Goal: Entertainment & Leisure: Consume media (video, audio)

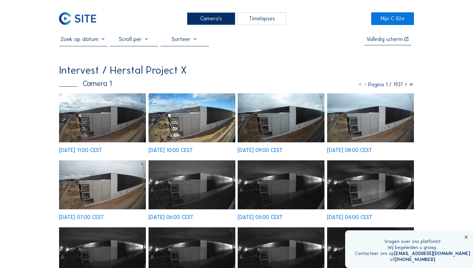
click at [251, 21] on div "Timelapses" at bounding box center [262, 18] width 48 height 12
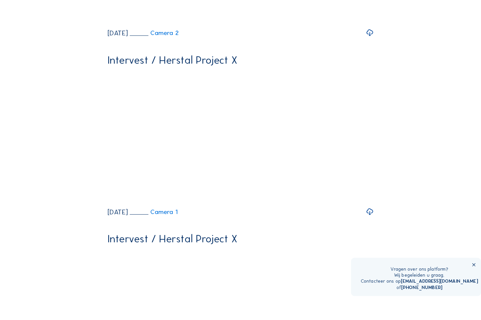
scroll to position [200, 0]
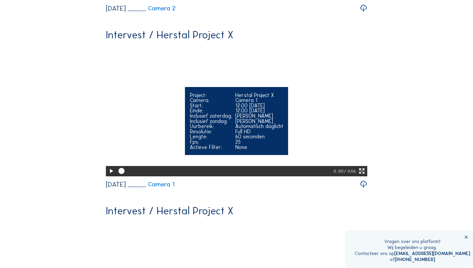
click at [363, 176] on icon at bounding box center [361, 171] width 7 height 9
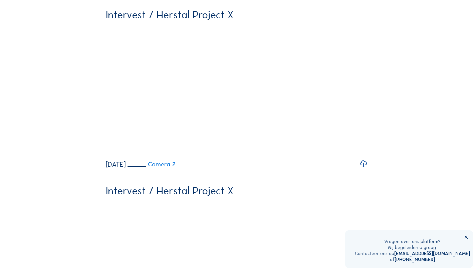
scroll to position [614, 0]
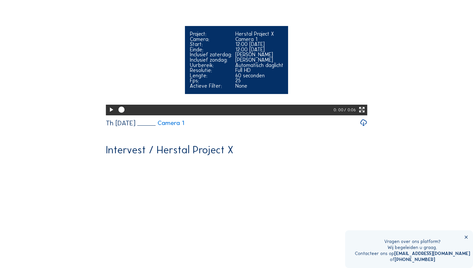
click at [362, 114] on icon at bounding box center [361, 109] width 7 height 9
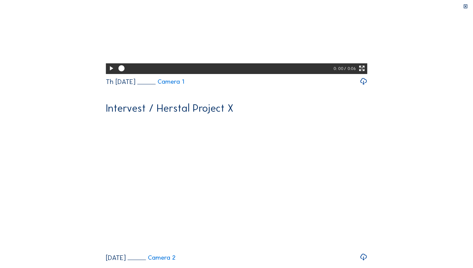
scroll to position [572, 0]
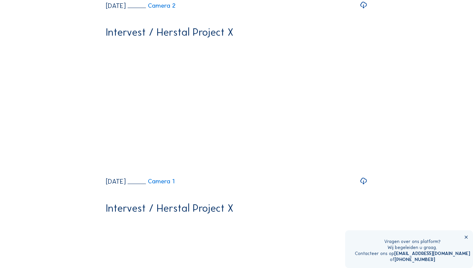
scroll to position [772, 0]
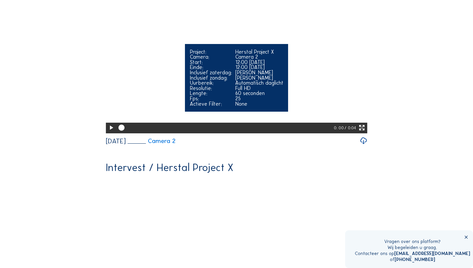
click at [109, 132] on icon at bounding box center [110, 127] width 7 height 9
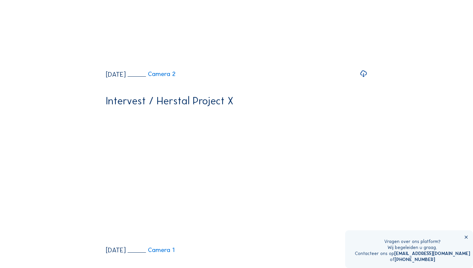
scroll to position [1206, 0]
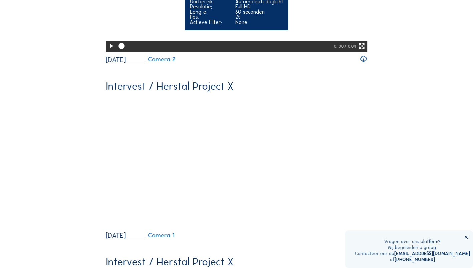
click at [109, 51] on icon at bounding box center [110, 46] width 7 height 9
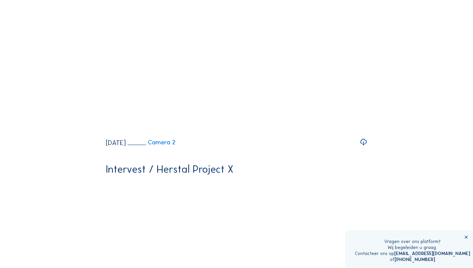
scroll to position [1172, 0]
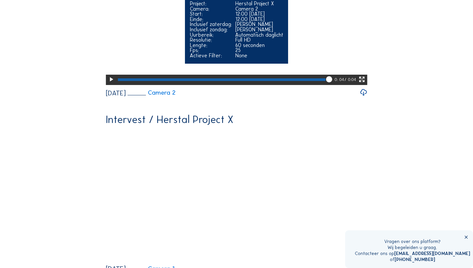
click at [362, 84] on icon at bounding box center [361, 79] width 7 height 9
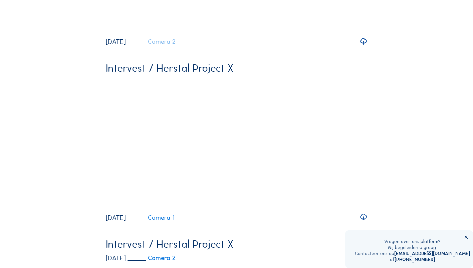
scroll to position [839, 0]
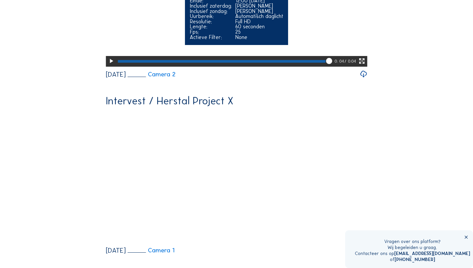
click at [364, 66] on icon at bounding box center [361, 61] width 7 height 9
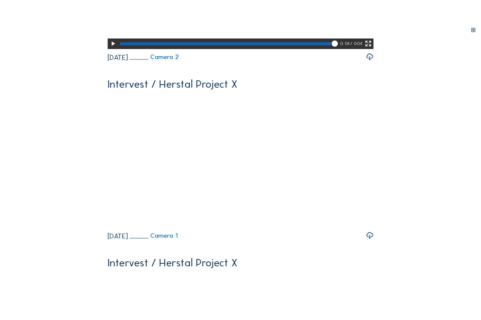
scroll to position [797, 0]
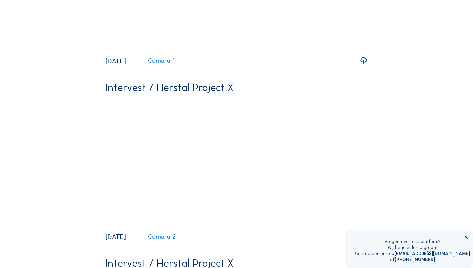
scroll to position [1444, 0]
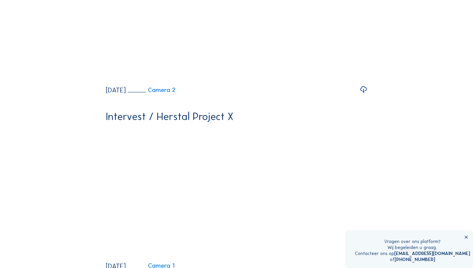
scroll to position [1744, 0]
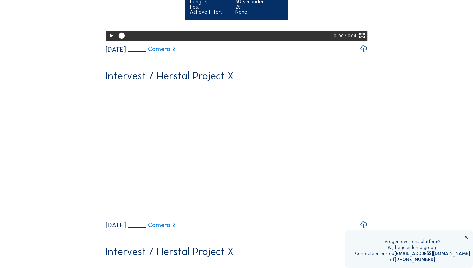
click at [108, 40] on icon at bounding box center [110, 35] width 7 height 9
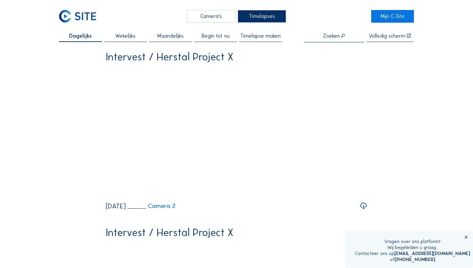
scroll to position [0, 0]
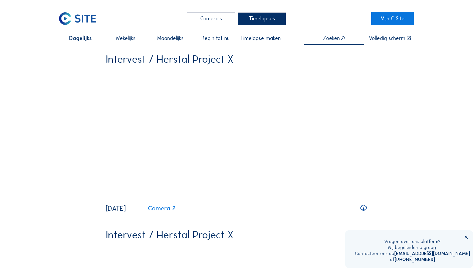
click at [465, 237] on icon at bounding box center [466, 237] width 5 height 5
